Goal: Information Seeking & Learning: Learn about a topic

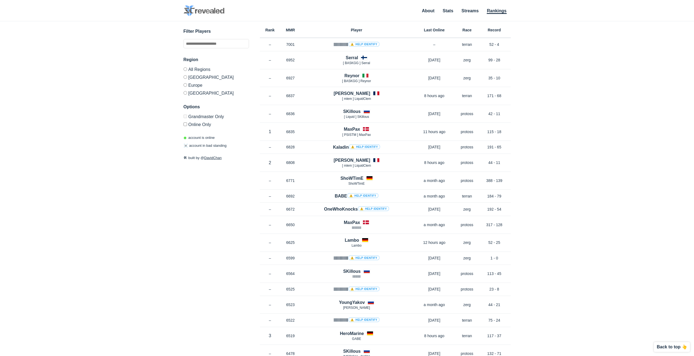
click at [195, 77] on label "[GEOGRAPHIC_DATA]" at bounding box center [216, 77] width 65 height 8
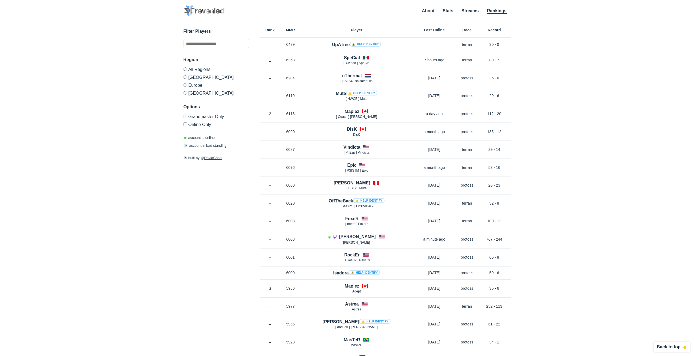
click at [195, 94] on label "[GEOGRAPHIC_DATA]" at bounding box center [216, 92] width 65 height 7
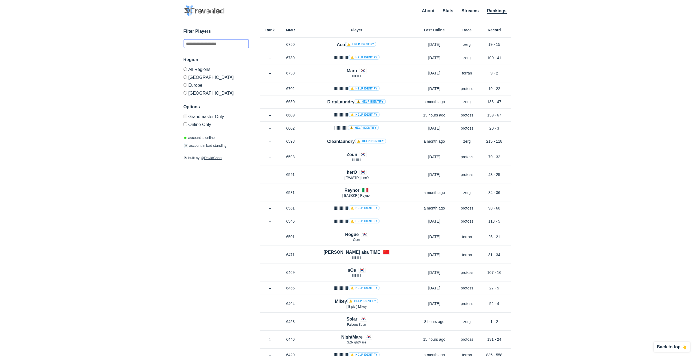
click at [212, 47] on input "text" at bounding box center [216, 43] width 65 height 9
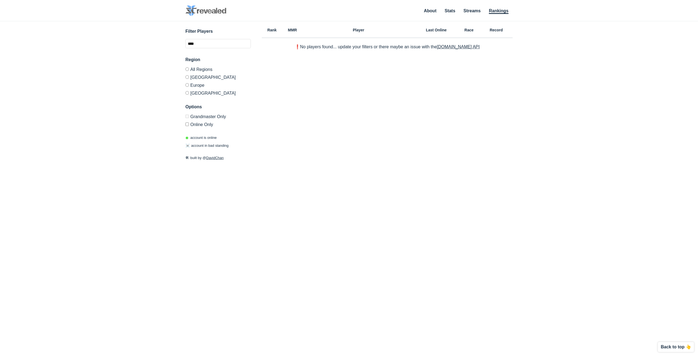
click at [189, 69] on label "All Regions" at bounding box center [218, 70] width 65 height 6
click at [203, 86] on label "Europe" at bounding box center [218, 85] width 65 height 8
click at [225, 40] on input "****" at bounding box center [218, 43] width 65 height 9
type input "*"
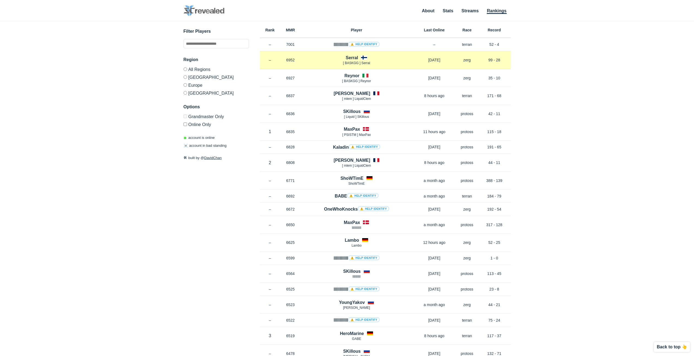
click at [353, 58] on h4 "Serral" at bounding box center [352, 58] width 12 height 6
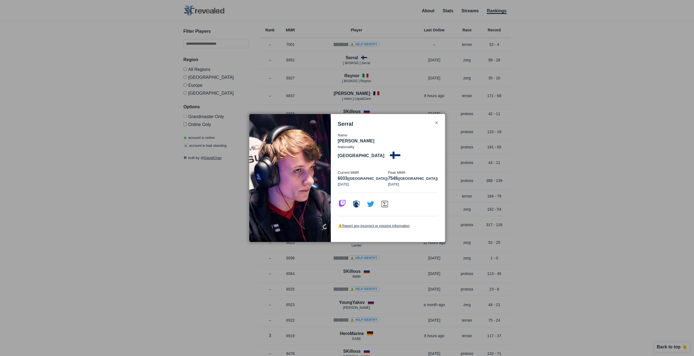
click at [345, 199] on img at bounding box center [342, 203] width 9 height 9
click at [139, 142] on div at bounding box center [347, 178] width 694 height 356
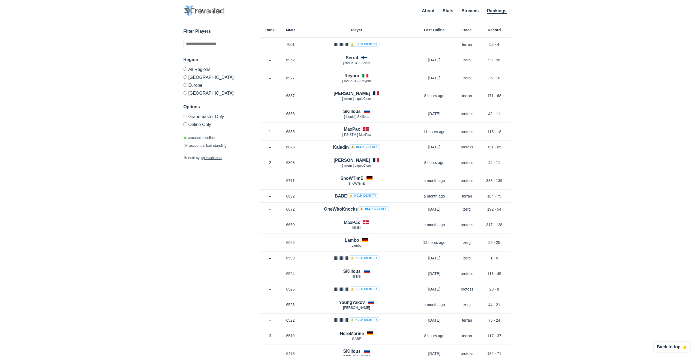
click at [200, 79] on label "[GEOGRAPHIC_DATA]" at bounding box center [216, 77] width 65 height 8
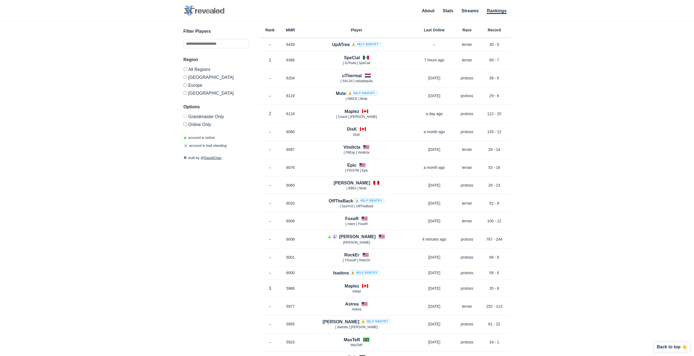
click at [187, 123] on label "Online Only" at bounding box center [216, 123] width 65 height 7
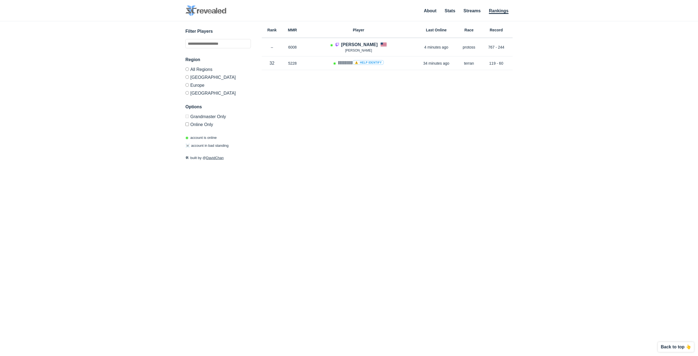
click at [183, 67] on div "✕ 315071 Serral Name [PERSON_NAME] Nationality [DEMOGRAPHIC_DATA] Current MMR 6…" at bounding box center [348, 181] width 687 height 321
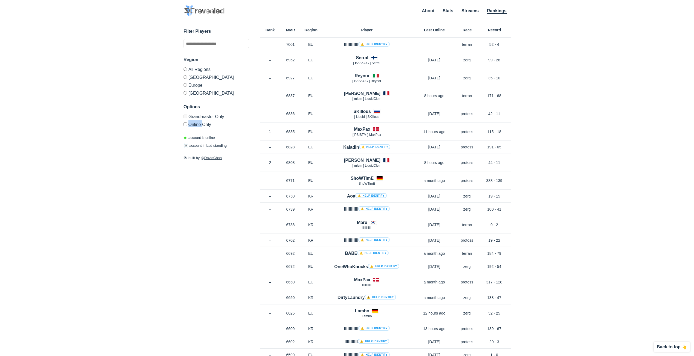
click at [187, 124] on label "Online Only" at bounding box center [216, 123] width 65 height 7
click at [186, 95] on label "[GEOGRAPHIC_DATA]" at bounding box center [216, 92] width 65 height 7
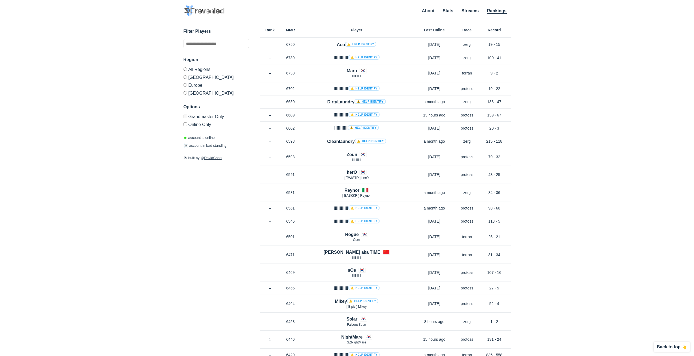
click at [187, 123] on label "Online Only" at bounding box center [216, 123] width 65 height 7
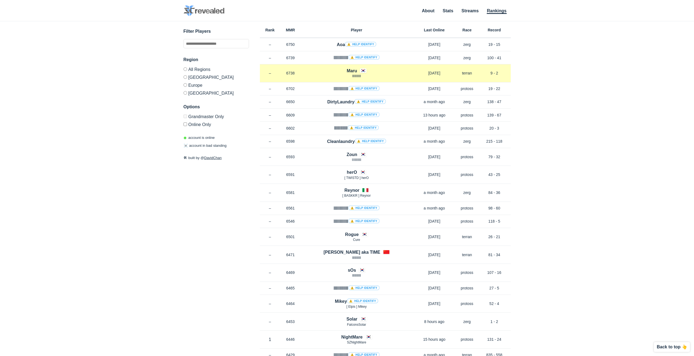
click at [354, 70] on h4 "Maru" at bounding box center [352, 71] width 10 height 6
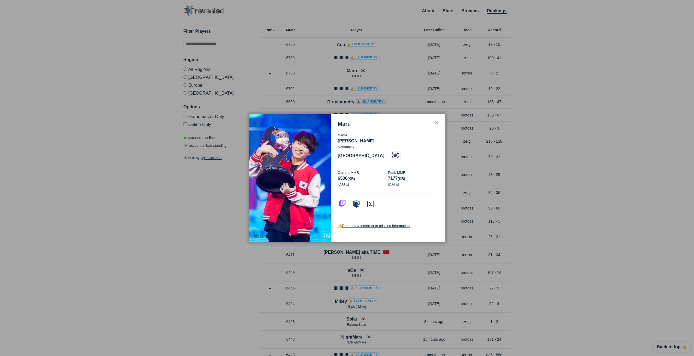
click at [346, 201] on img at bounding box center [342, 203] width 9 height 9
click at [438, 125] on div "Maru Name [PERSON_NAME] Ju Nationality [DEMOGRAPHIC_DATA] Current MMR 6506 (kr)…" at bounding box center [388, 178] width 114 height 128
click at [440, 130] on div "Maru Name [PERSON_NAME] Ju Nationality [DEMOGRAPHIC_DATA] Current MMR 6506 (kr)…" at bounding box center [388, 178] width 114 height 128
click at [436, 125] on div "✕" at bounding box center [437, 123] width 4 height 4
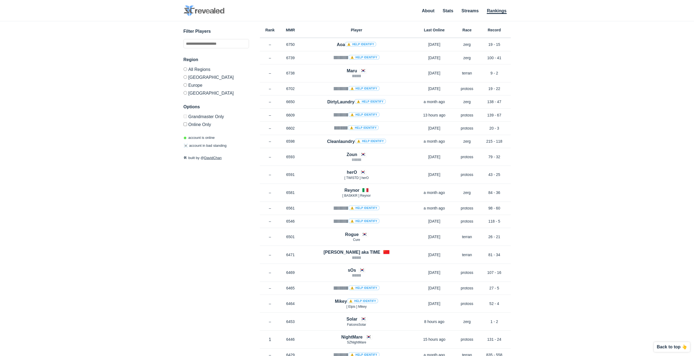
click at [183, 124] on div "✕ 4582362 Maru Name [PERSON_NAME] Ju Nationality [DEMOGRAPHIC_DATA] Current MMR…" at bounding box center [346, 181] width 683 height 321
click at [190, 127] on div "Filter Players Region All Regions [GEOGRAPHIC_DATA] [GEOGRAPHIC_DATA] [GEOGRAPH…" at bounding box center [216, 94] width 65 height 133
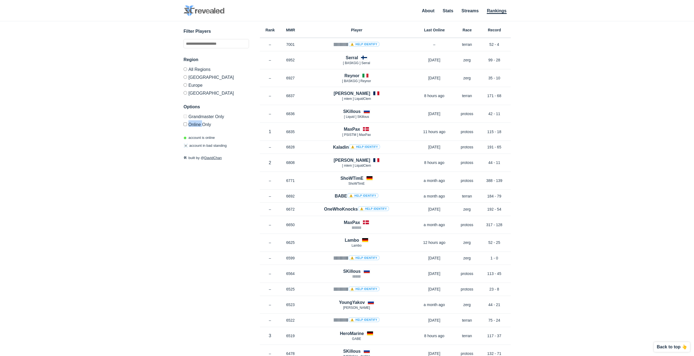
click at [187, 122] on label "Online Only" at bounding box center [216, 123] width 65 height 7
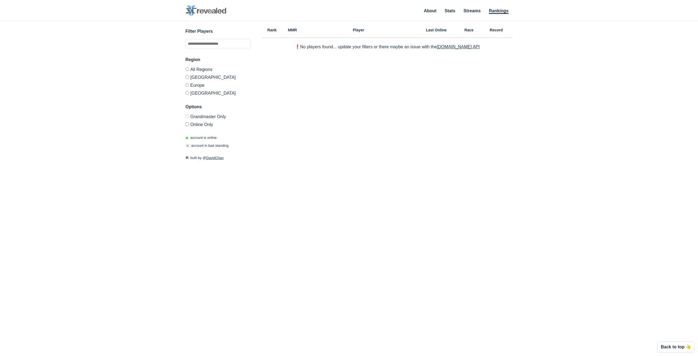
click at [187, 97] on div "Region All Regions [GEOGRAPHIC_DATA] [GEOGRAPHIC_DATA] [GEOGRAPHIC_DATA] Option…" at bounding box center [218, 91] width 65 height 70
click at [184, 76] on div "✕ 4582362 Maru Name [PERSON_NAME] Ju Nationality [DEMOGRAPHIC_DATA] Current MMR…" at bounding box center [348, 181] width 687 height 321
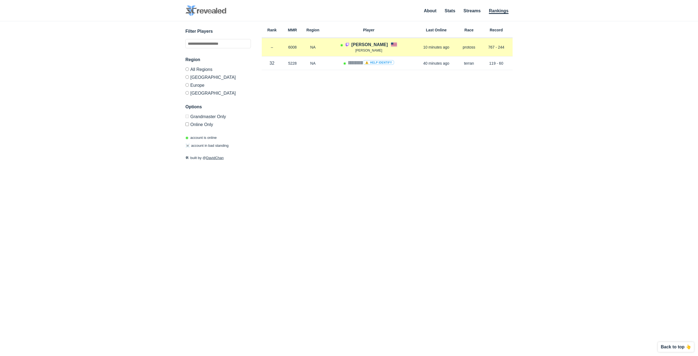
click at [369, 43] on h4 "[PERSON_NAME]" at bounding box center [369, 44] width 37 height 6
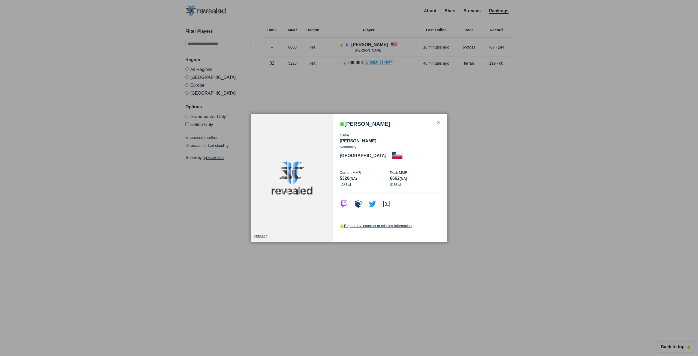
click at [343, 199] on img at bounding box center [344, 203] width 9 height 9
